Goal: Task Accomplishment & Management: Manage account settings

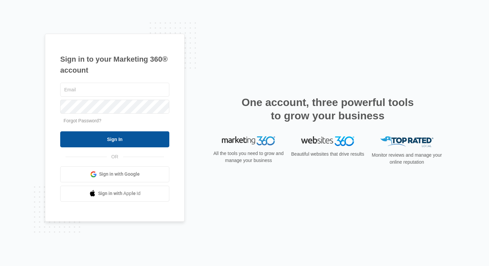
type input "[EMAIL_ADDRESS][PERSON_NAME][DOMAIN_NAME]"
click at [125, 144] on input "Sign In" at bounding box center [114, 139] width 109 height 16
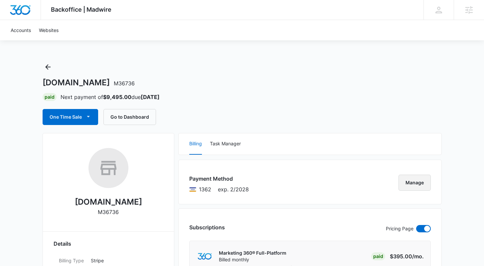
click at [413, 179] on button "Manage" at bounding box center [415, 182] width 32 height 16
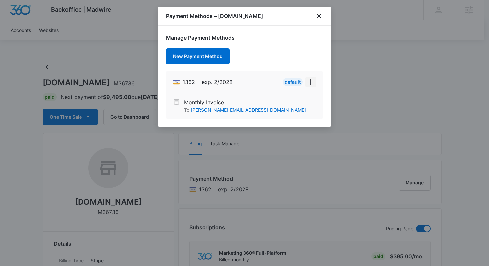
click at [311, 83] on icon "View More" at bounding box center [311, 82] width 8 height 8
click at [292, 98] on div "Edit Card" at bounding box center [290, 100] width 20 height 5
select select "2"
select select "2028"
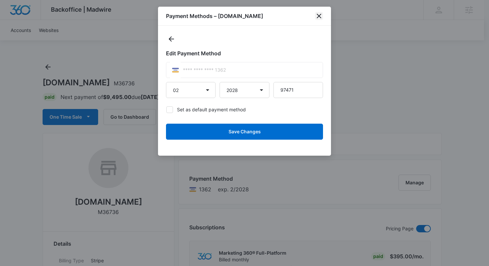
click at [319, 17] on icon "close" at bounding box center [319, 16] width 8 height 8
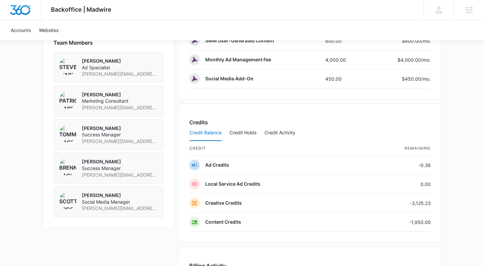
scroll to position [453, 0]
